Goal: Information Seeking & Learning: Check status

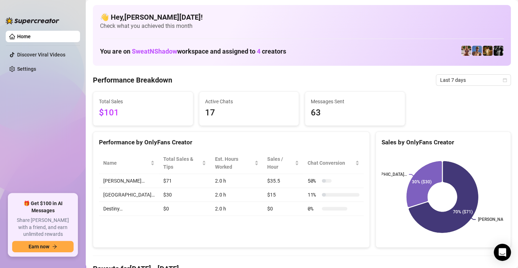
click at [411, 78] on div "Performance Breakdown Last 7 days" at bounding box center [302, 79] width 418 height 11
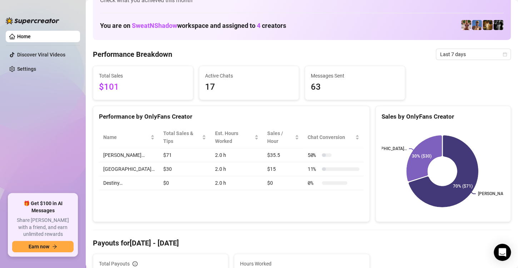
scroll to position [14, 0]
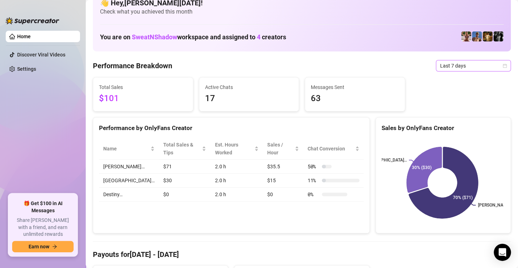
click at [503, 65] on icon "calendar" at bounding box center [505, 66] width 4 height 4
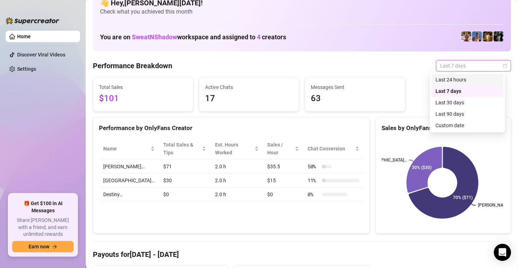
click at [479, 80] on div "Last 24 hours" at bounding box center [468, 80] width 64 height 8
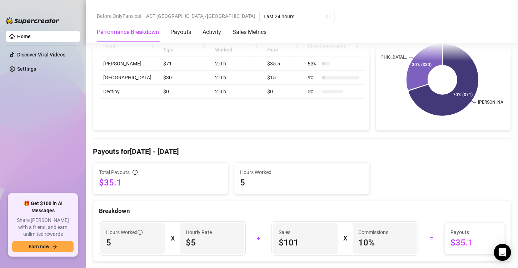
scroll to position [0, 0]
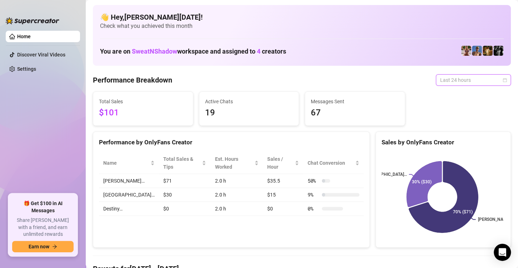
click at [477, 79] on span "Last 24 hours" at bounding box center [473, 80] width 66 height 11
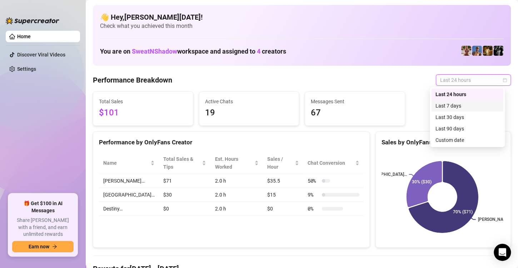
click at [458, 106] on div "Last 7 days" at bounding box center [468, 106] width 64 height 8
click at [457, 83] on span "Last 7 days" at bounding box center [473, 80] width 66 height 11
click at [465, 105] on div "Last 7 days" at bounding box center [468, 106] width 64 height 8
click at [465, 80] on span "Last 7 days" at bounding box center [473, 80] width 66 height 11
click at [459, 94] on div "Last 24 hours" at bounding box center [468, 94] width 64 height 8
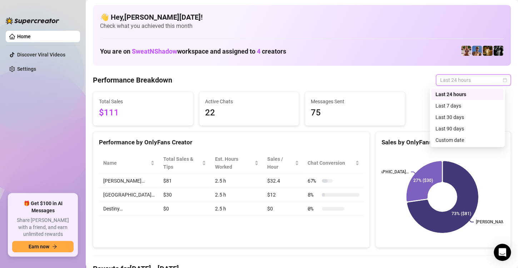
click at [457, 80] on span "Last 24 hours" at bounding box center [473, 80] width 66 height 11
click at [455, 102] on div "Last 7 days" at bounding box center [468, 106] width 64 height 8
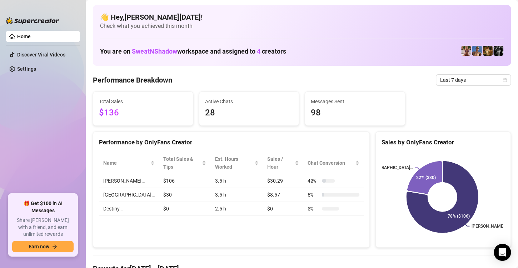
click at [223, 174] on td "3.5 h" at bounding box center [237, 181] width 53 height 14
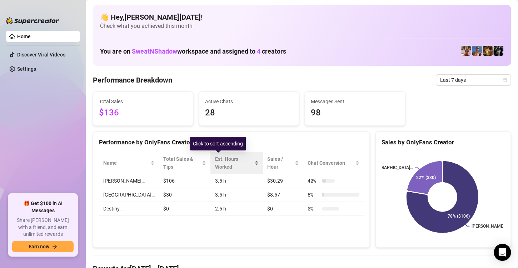
click at [239, 161] on div "Est. Hours Worked" at bounding box center [237, 163] width 44 height 16
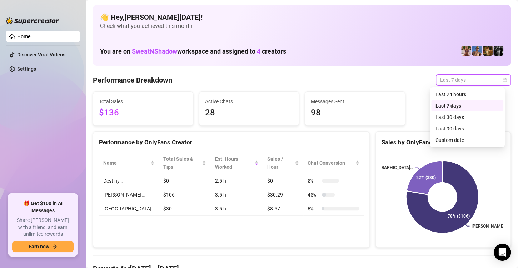
click at [476, 80] on span "Last 7 days" at bounding box center [473, 80] width 66 height 11
click at [463, 94] on div "Last 24 hours" at bounding box center [468, 94] width 64 height 8
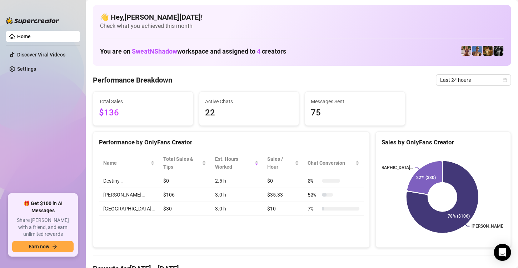
click at [503, 112] on div "Total Sales $136 Active Chats 22 Messages Sent 75" at bounding box center [302, 108] width 424 height 34
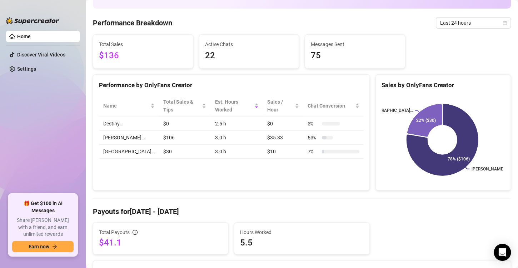
scroll to position [43, 0]
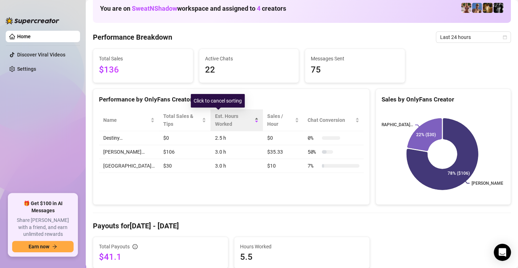
click at [241, 117] on div "Est. Hours Worked" at bounding box center [237, 120] width 44 height 16
click at [241, 112] on div "Est. Hours Worked" at bounding box center [237, 120] width 44 height 16
click at [243, 119] on div "Est. Hours Worked" at bounding box center [237, 120] width 44 height 16
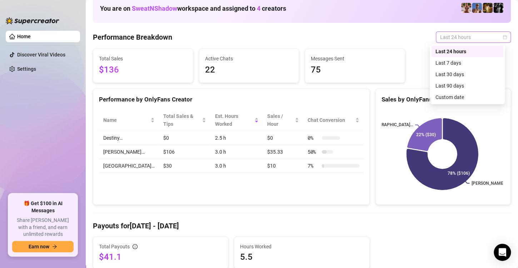
click at [450, 36] on span "Last 24 hours" at bounding box center [473, 37] width 66 height 11
click at [446, 62] on div "Last 7 days" at bounding box center [468, 63] width 64 height 8
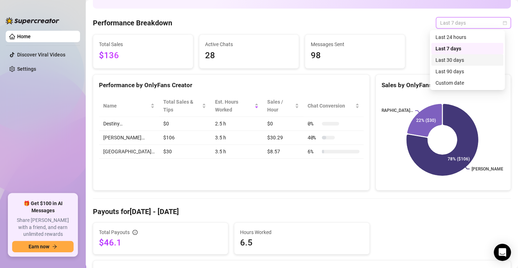
click at [471, 62] on div "Last 30 days" at bounding box center [468, 60] width 64 height 8
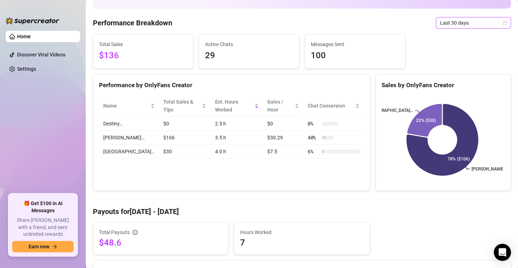
click at [503, 24] on icon "calendar" at bounding box center [505, 23] width 4 height 4
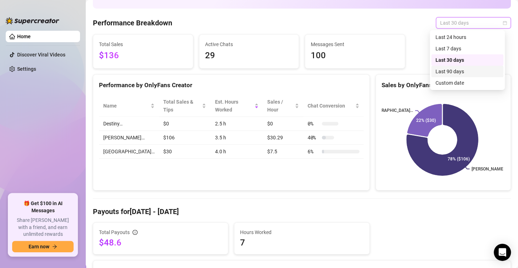
click at [473, 69] on div "Last 90 days" at bounding box center [468, 72] width 64 height 8
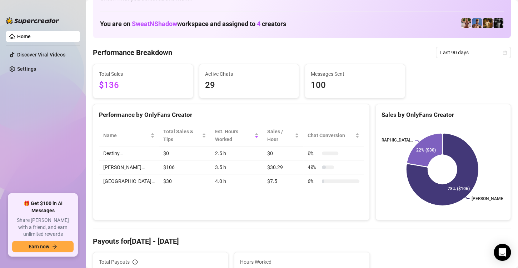
scroll to position [0, 0]
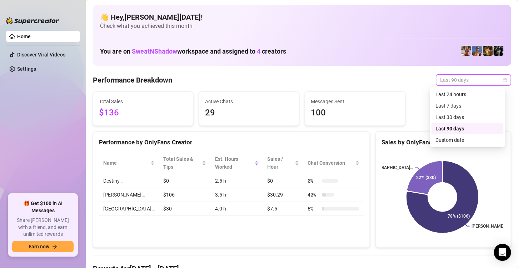
click at [487, 82] on span "Last 90 days" at bounding box center [473, 80] width 66 height 11
click at [475, 95] on div "Last 24 hours" at bounding box center [468, 94] width 64 height 8
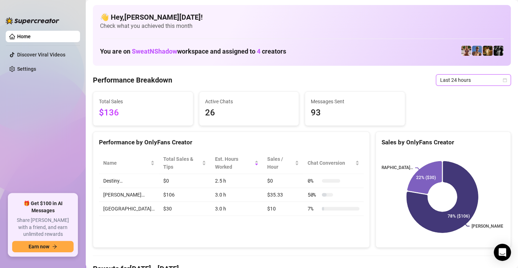
click at [503, 80] on icon "calendar" at bounding box center [505, 80] width 4 height 4
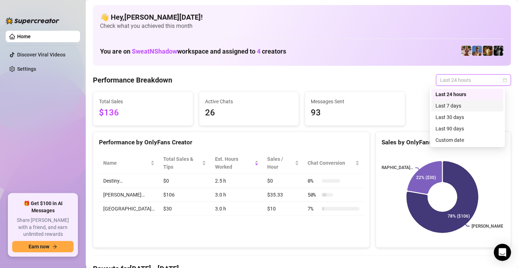
click at [480, 104] on div "Last 7 days" at bounding box center [468, 106] width 64 height 8
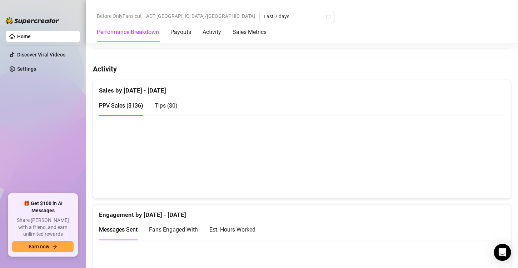
scroll to position [332, 0]
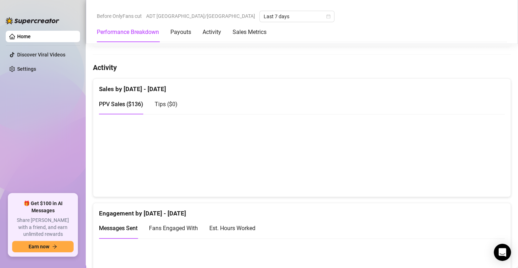
click at [274, 65] on h4 "Activity" at bounding box center [302, 68] width 418 height 10
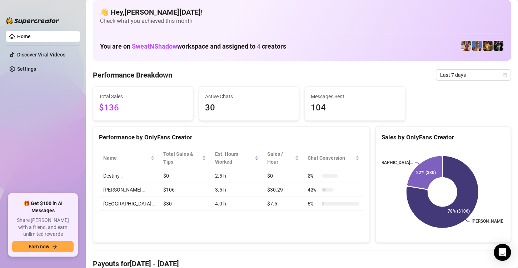
scroll to position [0, 0]
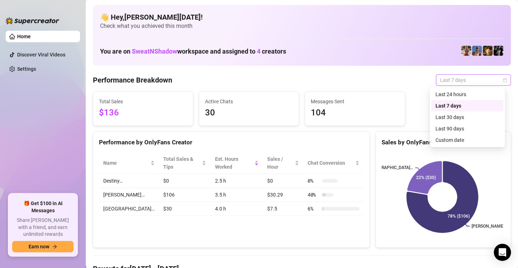
click at [456, 79] on span "Last 7 days" at bounding box center [473, 80] width 66 height 11
click at [454, 93] on div "Last 24 hours" at bounding box center [468, 94] width 64 height 8
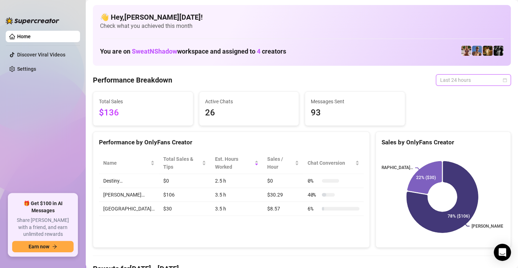
click at [496, 80] on span "Last 24 hours" at bounding box center [473, 80] width 66 height 11
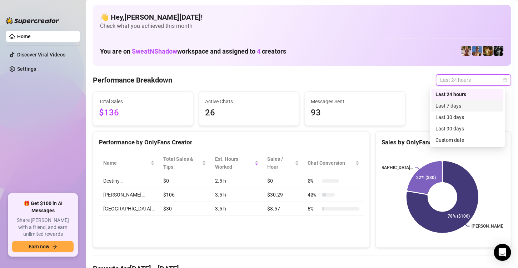
click at [490, 104] on div "Last 7 days" at bounding box center [468, 106] width 64 height 8
click at [496, 80] on span "Last 7 days" at bounding box center [473, 80] width 66 height 11
click at [464, 120] on div "Last 30 days" at bounding box center [468, 117] width 64 height 8
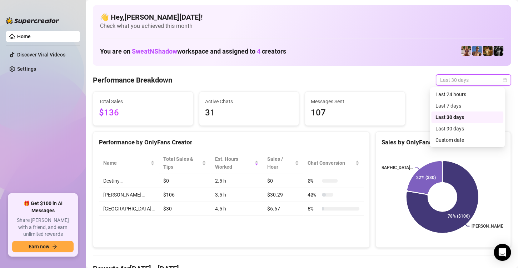
scroll to position [14, 0]
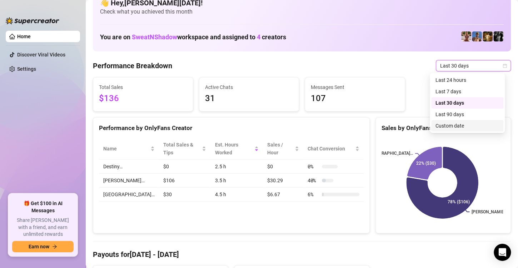
click at [411, 80] on div "Total Sales $136 Active Chats 31 Messages Sent 107" at bounding box center [302, 94] width 424 height 34
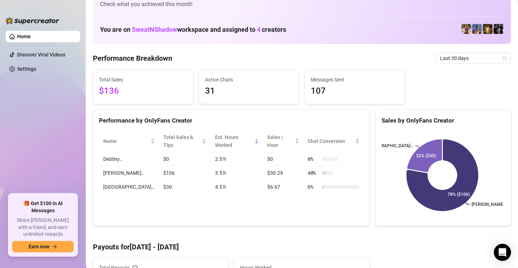
scroll to position [0, 0]
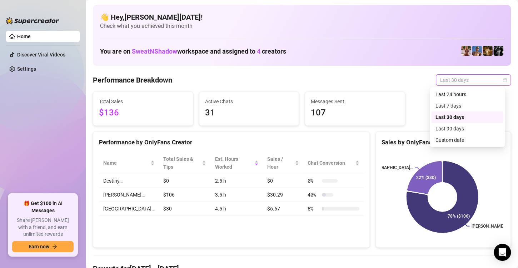
click at [483, 79] on span "Last 30 days" at bounding box center [473, 80] width 66 height 11
click at [459, 129] on div "Last 90 days" at bounding box center [468, 129] width 64 height 8
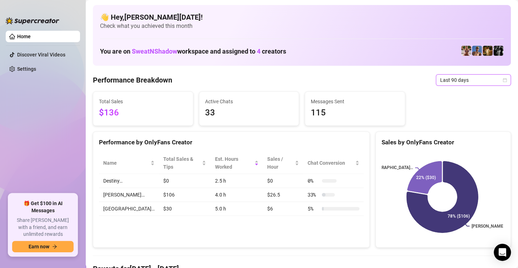
click at [503, 78] on icon "calendar" at bounding box center [505, 80] width 4 height 4
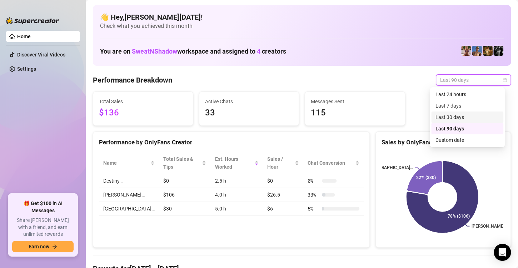
click at [483, 116] on div "Last 30 days" at bounding box center [468, 117] width 64 height 8
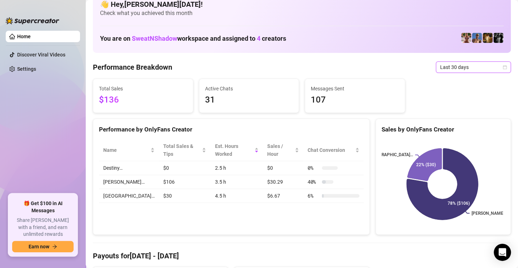
scroll to position [8, 0]
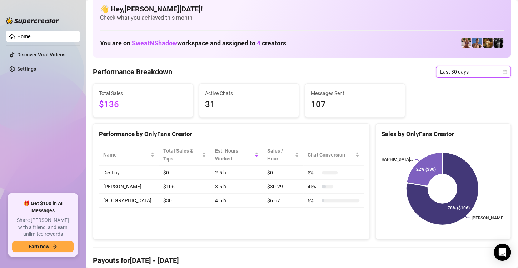
click at [503, 73] on icon "calendar" at bounding box center [505, 72] width 4 height 4
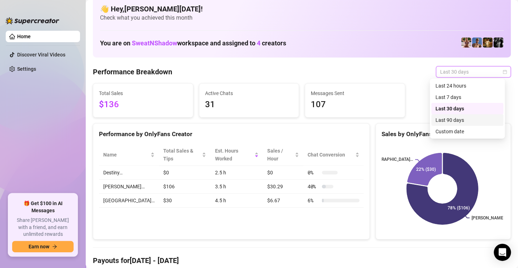
click at [477, 119] on div "Last 90 days" at bounding box center [468, 120] width 64 height 8
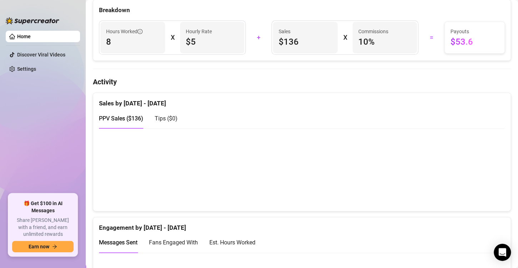
scroll to position [0, 0]
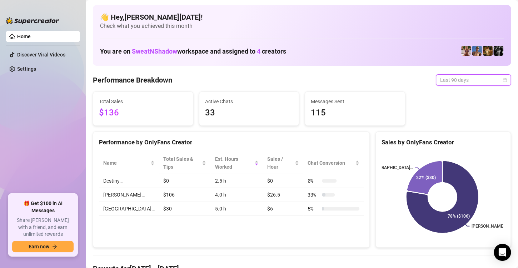
click at [479, 79] on span "Last 90 days" at bounding box center [473, 80] width 66 height 11
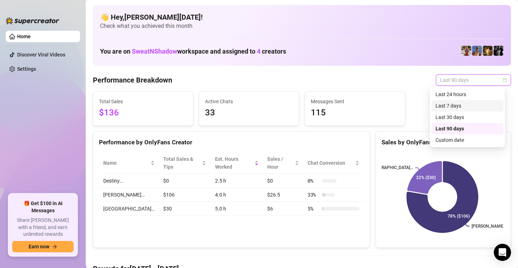
click at [457, 105] on div "Last 7 days" at bounding box center [468, 106] width 64 height 8
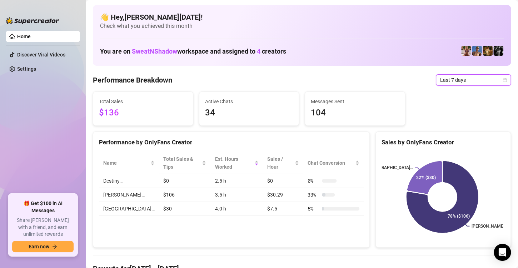
click at [503, 79] on icon "calendar" at bounding box center [505, 80] width 4 height 4
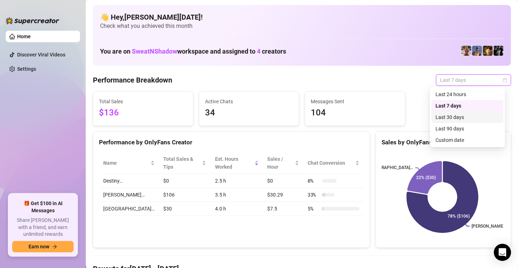
click at [477, 117] on div "Last 30 days" at bounding box center [468, 117] width 64 height 8
click at [489, 78] on span "Last 30 days" at bounding box center [473, 80] width 66 height 11
click at [461, 129] on div "Last 90 days" at bounding box center [468, 129] width 64 height 8
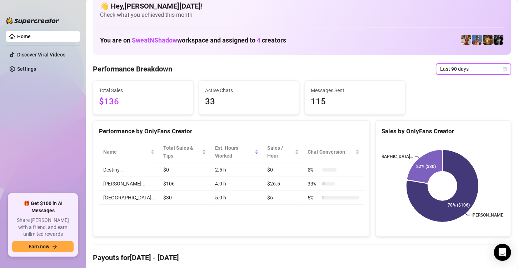
scroll to position [10, 0]
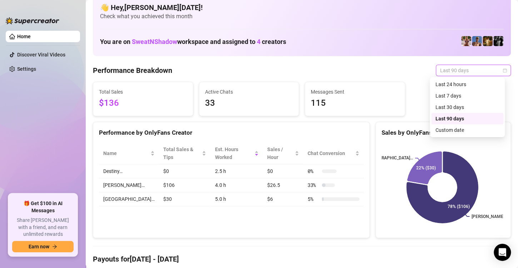
click at [488, 69] on span "Last 90 days" at bounding box center [473, 70] width 66 height 11
click at [464, 95] on div "Last 7 days" at bounding box center [468, 96] width 64 height 8
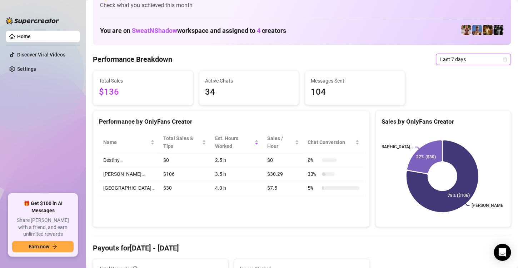
scroll to position [0, 0]
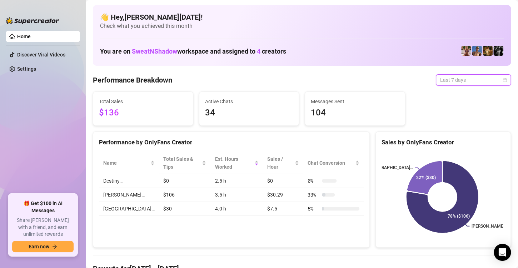
click at [486, 80] on span "Last 7 days" at bounding box center [473, 80] width 66 height 11
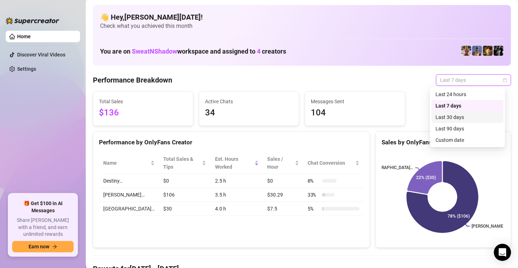
click at [466, 117] on div "Last 30 days" at bounding box center [468, 117] width 64 height 8
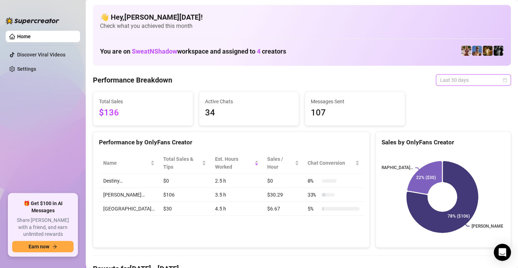
click at [495, 80] on span "Last 30 days" at bounding box center [473, 80] width 66 height 11
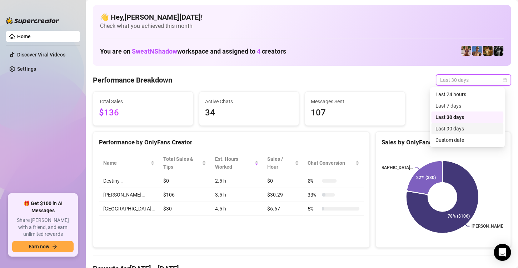
click at [476, 129] on div "Last 90 days" at bounding box center [468, 129] width 64 height 8
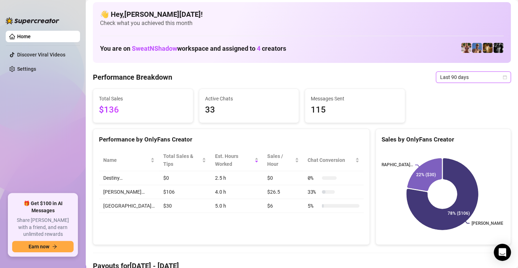
scroll to position [1, 0]
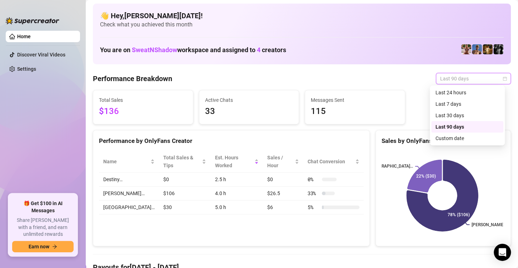
click at [477, 80] on span "Last 90 days" at bounding box center [473, 78] width 66 height 11
click at [464, 113] on div "Last 30 days" at bounding box center [468, 116] width 64 height 8
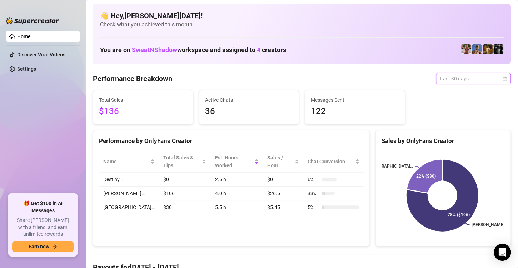
click at [465, 75] on span "Last 30 days" at bounding box center [473, 78] width 66 height 11
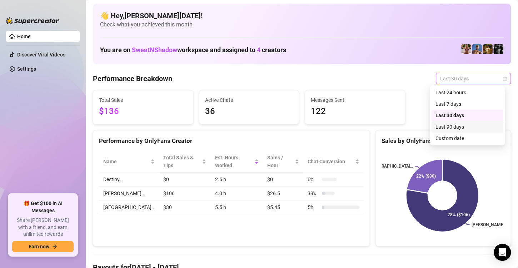
click at [460, 122] on div "Last 90 days" at bounding box center [467, 126] width 72 height 11
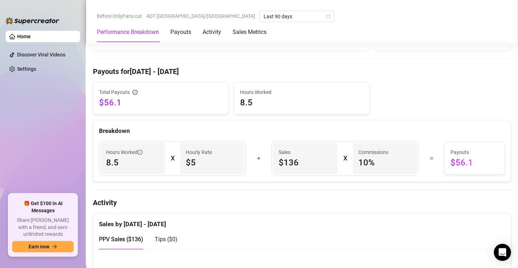
scroll to position [0, 0]
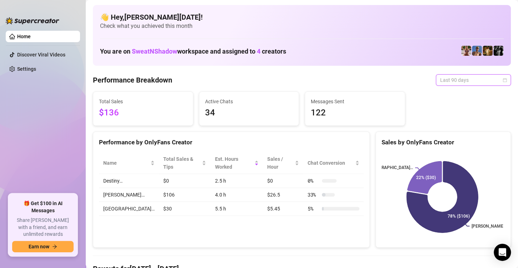
click at [493, 79] on span "Last 90 days" at bounding box center [473, 80] width 66 height 11
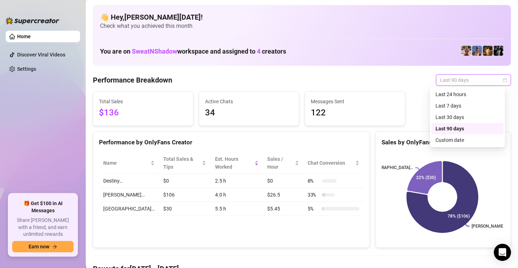
click at [454, 125] on div "Last 90 days" at bounding box center [468, 129] width 64 height 8
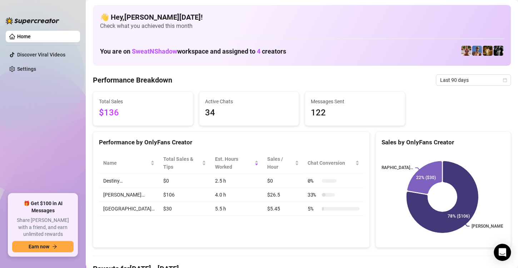
click at [496, 103] on div "Total Sales $136 Active Chats 34 Messages Sent 122" at bounding box center [302, 108] width 424 height 34
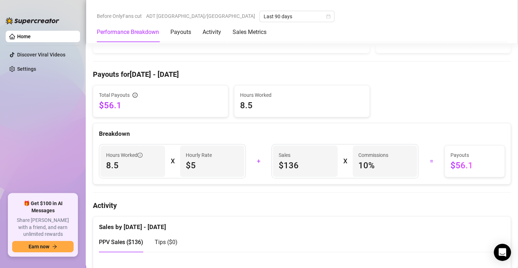
scroll to position [229, 0]
